Goal: Find specific page/section: Find specific page/section

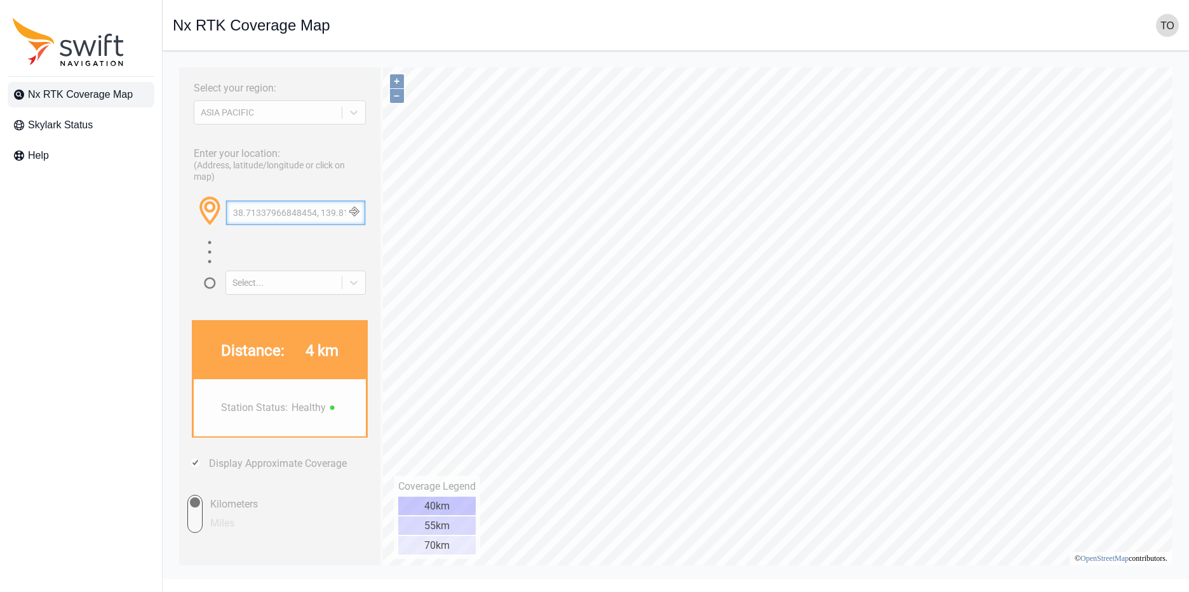
click at [297, 225] on input "38.71337966848454, 139.81630713834332" at bounding box center [295, 213] width 139 height 24
drag, startPoint x: 297, startPoint y: 229, endPoint x: 367, endPoint y: 213, distance: 72.4
click at [365, 213] on div "38.71337966848454, 139.81630713834332" at bounding box center [295, 217] width 140 height 44
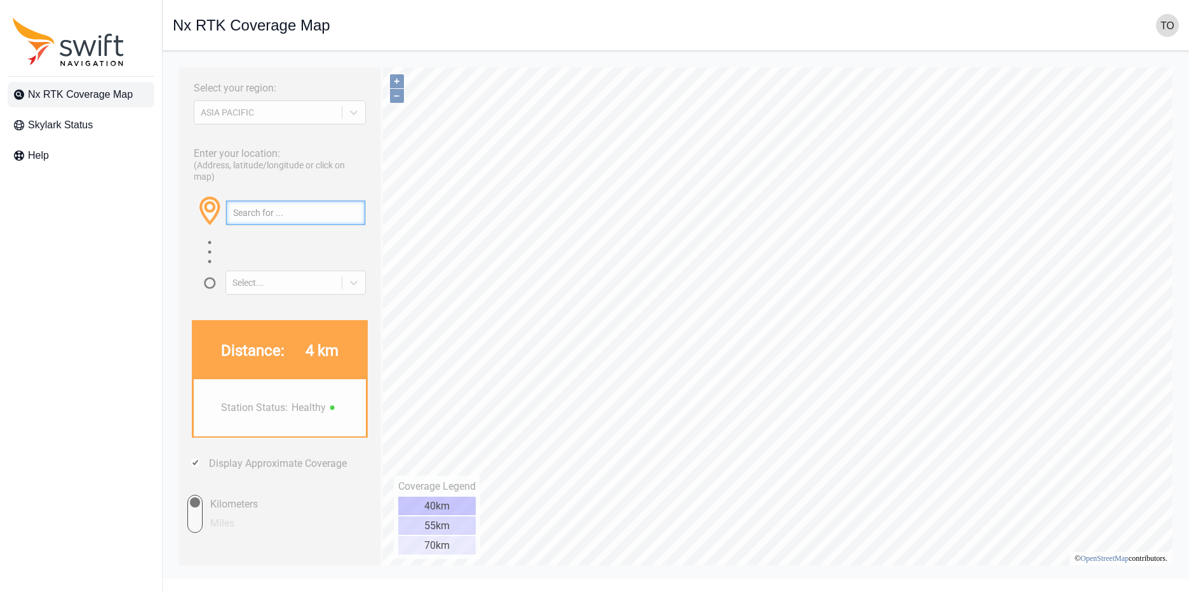
click at [335, 218] on input "text" at bounding box center [295, 213] width 139 height 24
click at [321, 225] on input "text" at bounding box center [295, 213] width 139 height 24
click at [313, 117] on div "Select..." at bounding box center [268, 112] width 135 height 10
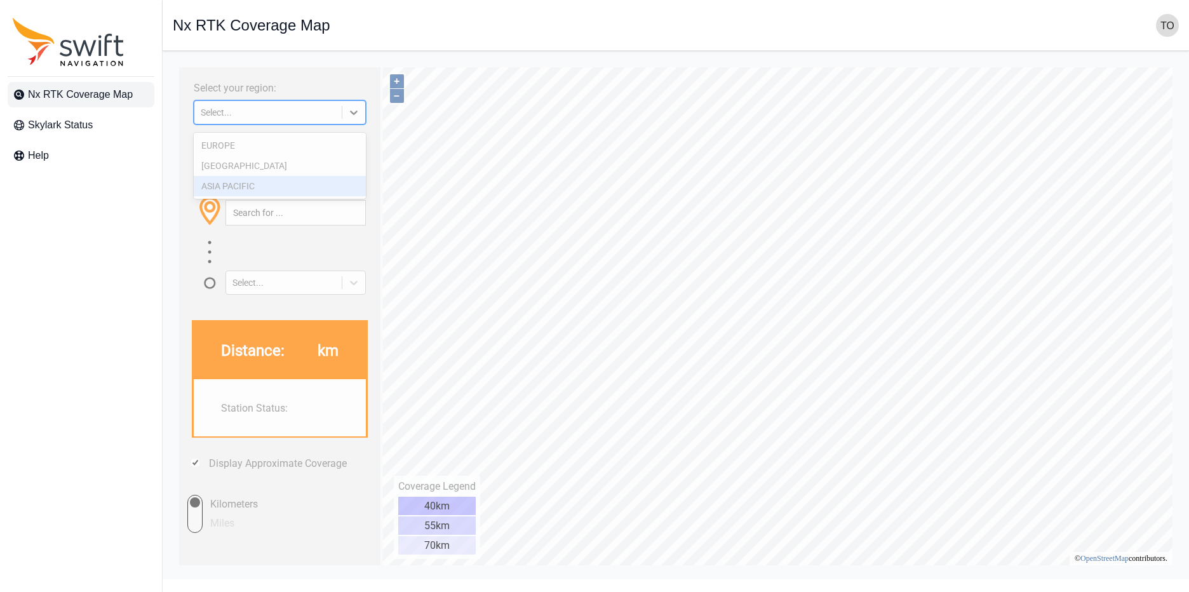
click at [307, 188] on div "ASIA PACIFIC" at bounding box center [280, 186] width 172 height 20
